Goal: Check status

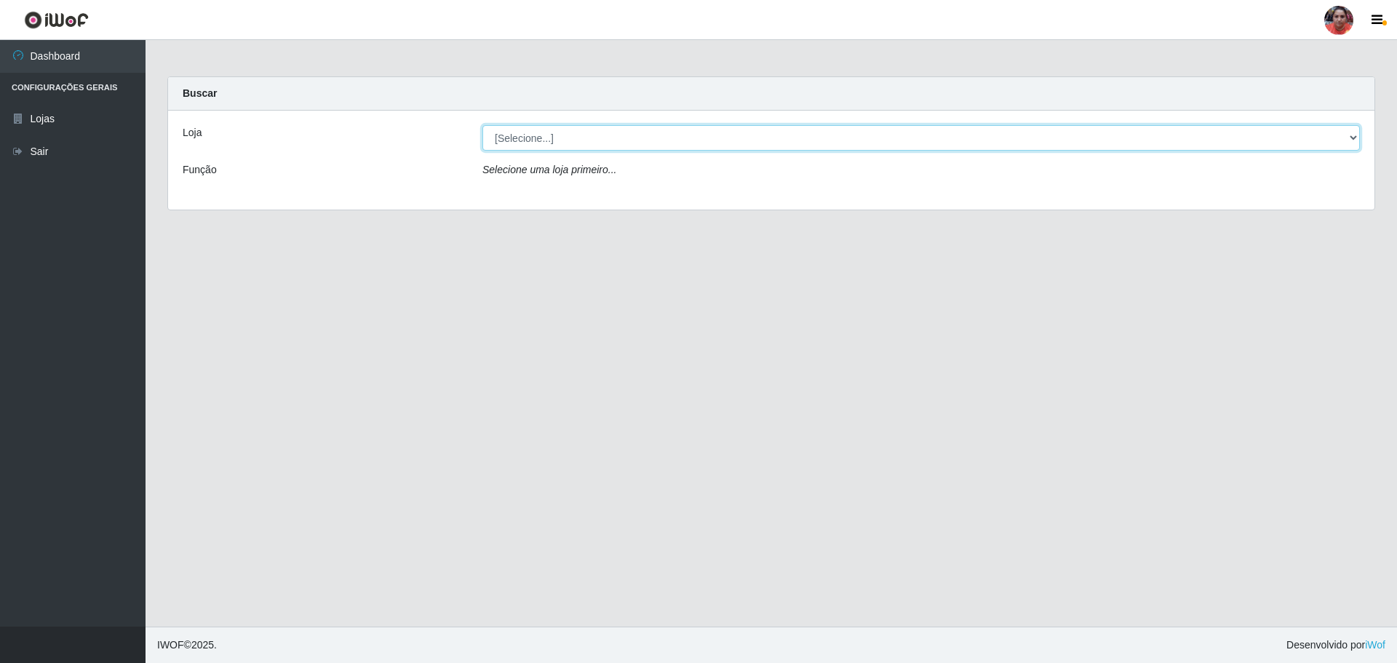
click at [1046, 140] on select "[Selecione...] Mar Vermelho - Loja 05" at bounding box center [921, 137] width 878 height 25
select select "252"
click at [482, 125] on select "[Selecione...] Mar Vermelho - Loja 05" at bounding box center [921, 137] width 878 height 25
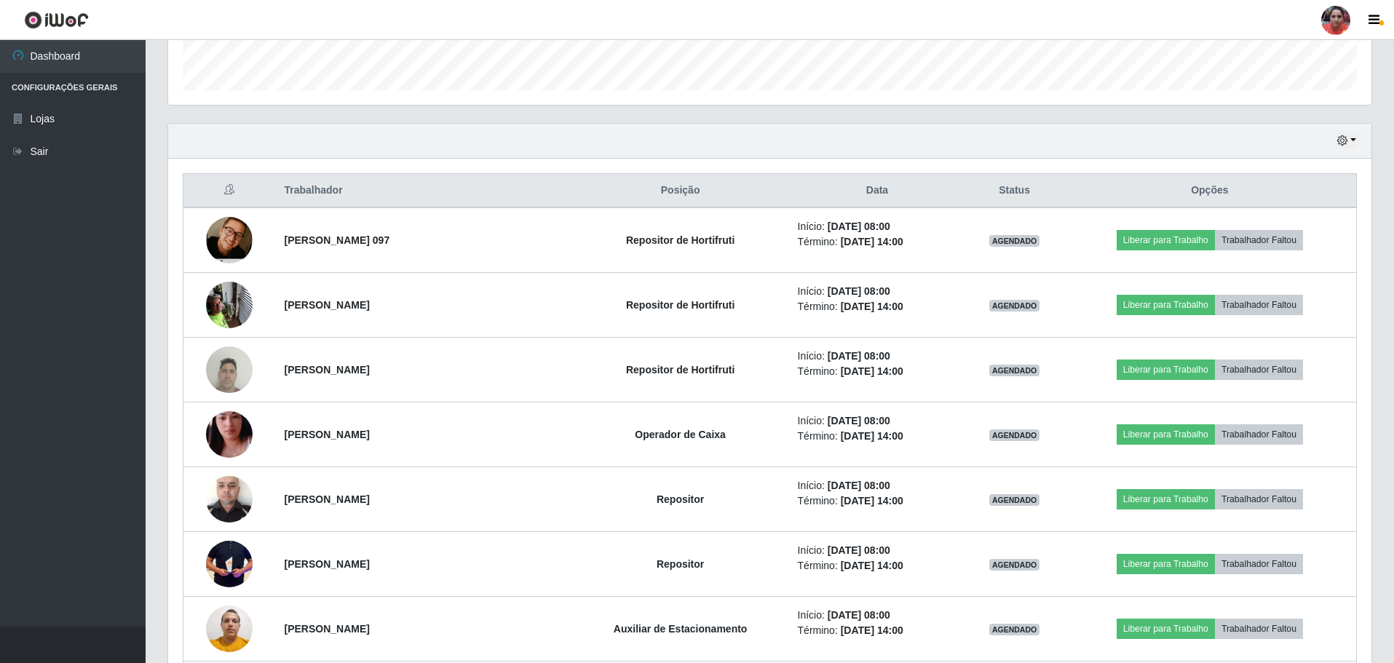
scroll to position [66, 0]
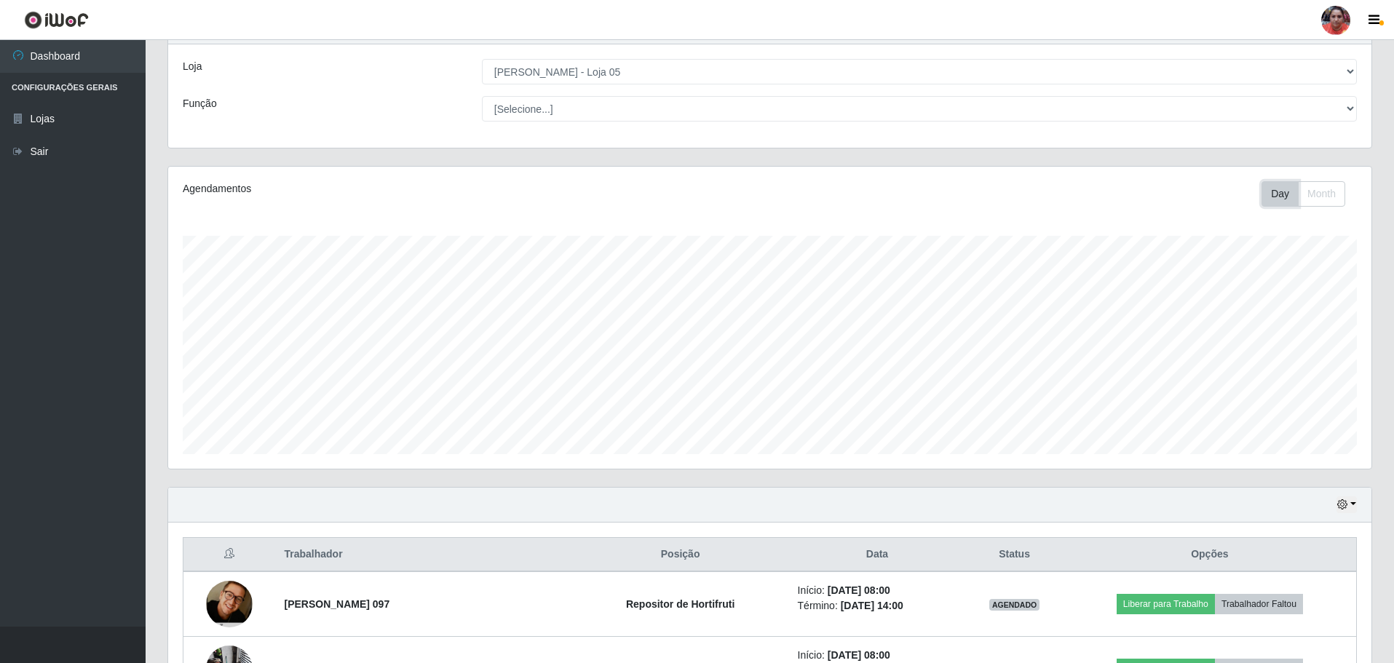
click at [1293, 188] on button "Day" at bounding box center [1279, 193] width 37 height 25
click at [1290, 199] on button "Day" at bounding box center [1279, 193] width 37 height 25
click at [1282, 202] on button "Day" at bounding box center [1279, 193] width 37 height 25
click at [1314, 197] on button "Month" at bounding box center [1321, 193] width 47 height 25
click at [1282, 196] on button "Day" at bounding box center [1279, 193] width 37 height 25
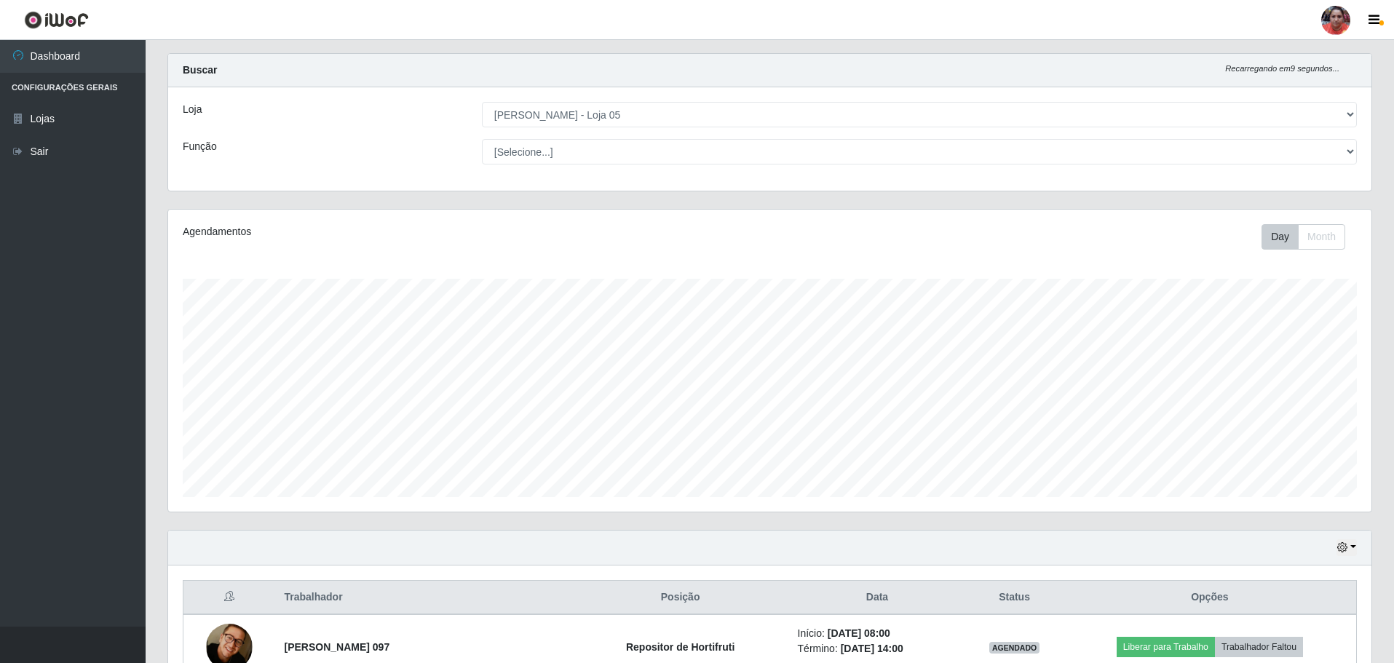
scroll to position [0, 0]
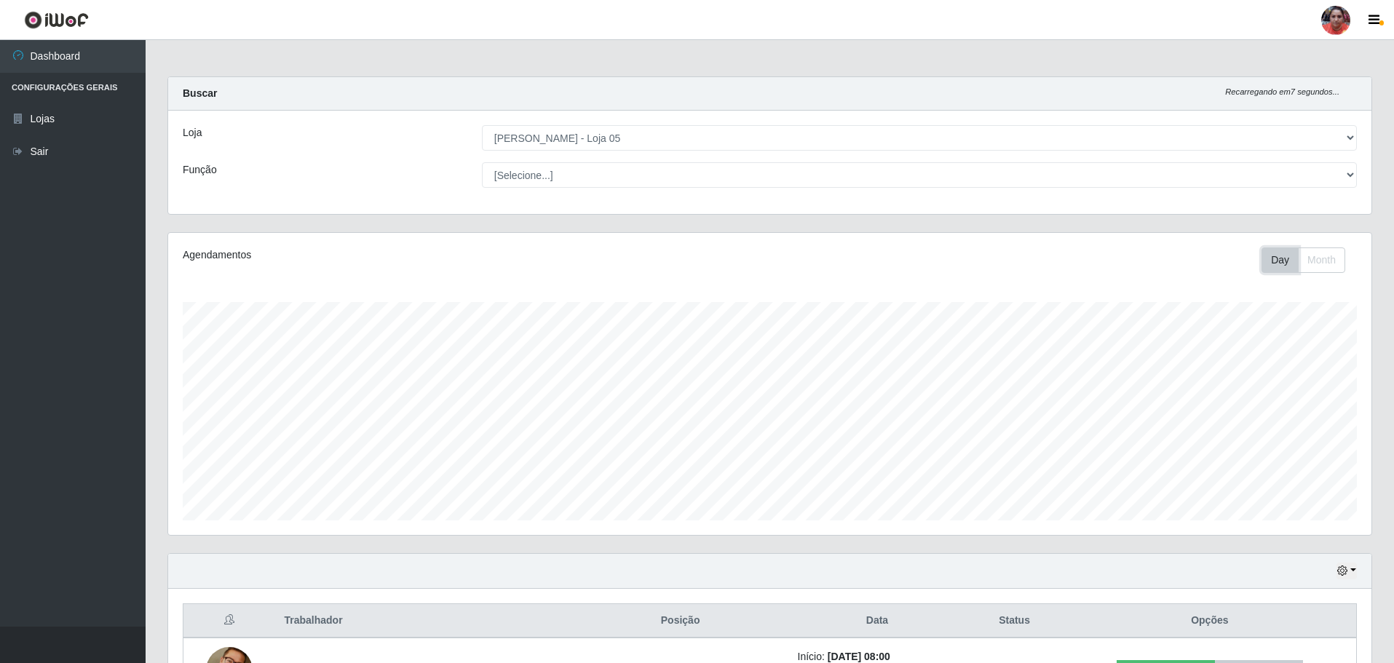
click at [1272, 263] on button "Day" at bounding box center [1279, 259] width 37 height 25
click at [1273, 254] on button "Day" at bounding box center [1279, 259] width 37 height 25
